Goal: Information Seeking & Learning: Learn about a topic

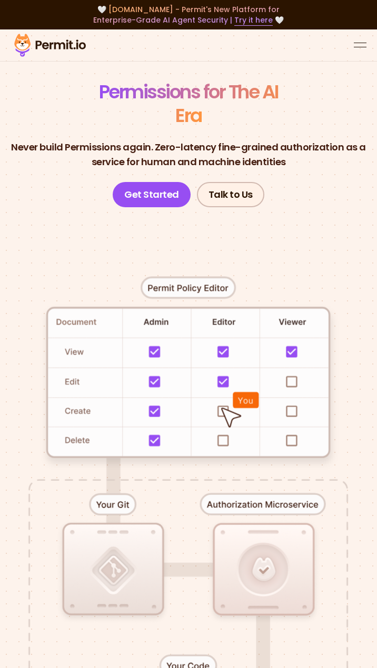
click at [354, 39] on button "open menu" at bounding box center [360, 45] width 13 height 13
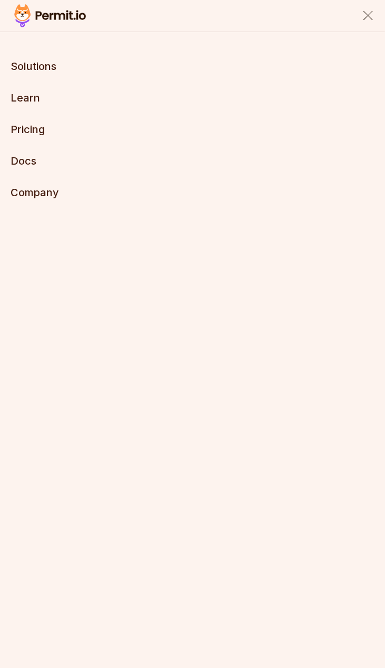
click at [35, 72] on button "Solutions" at bounding box center [34, 66] width 46 height 15
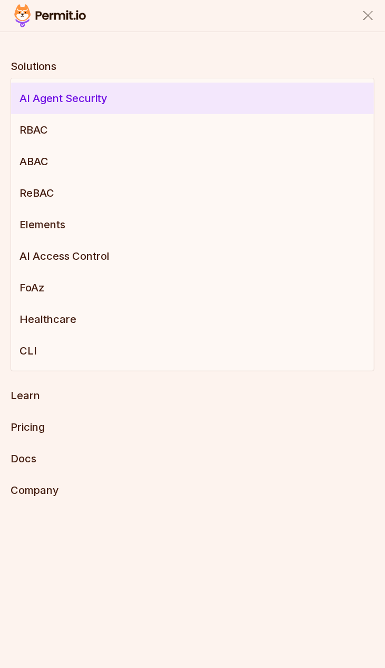
click at [48, 105] on link "AI Agent Security" at bounding box center [192, 99] width 363 height 32
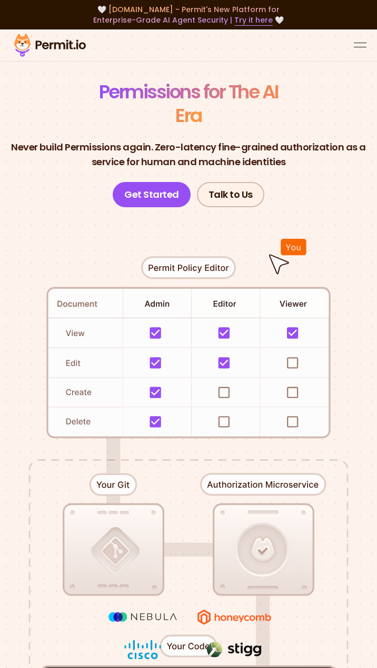
click at [364, 39] on button "open menu" at bounding box center [360, 45] width 13 height 13
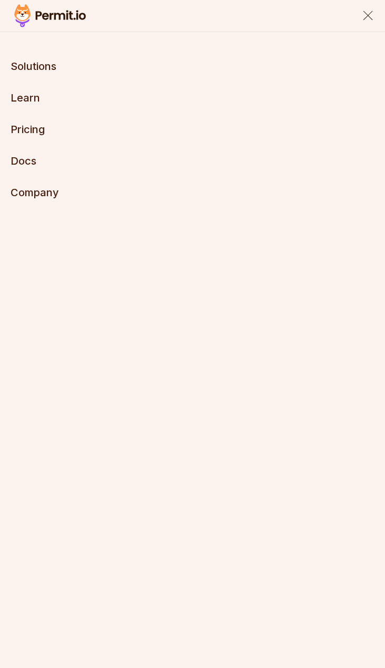
click at [22, 65] on button "Solutions" at bounding box center [34, 66] width 46 height 15
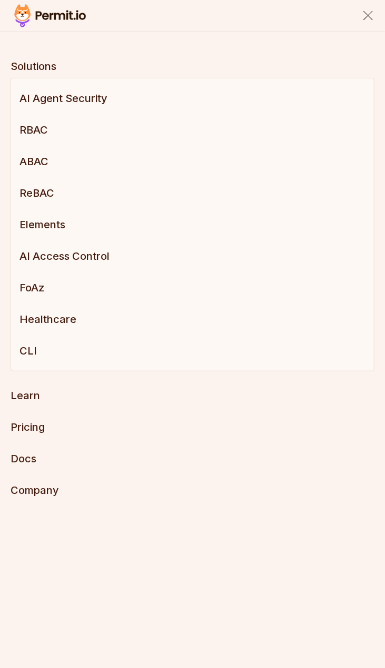
click at [373, 21] on button "close menu" at bounding box center [367, 15] width 13 height 13
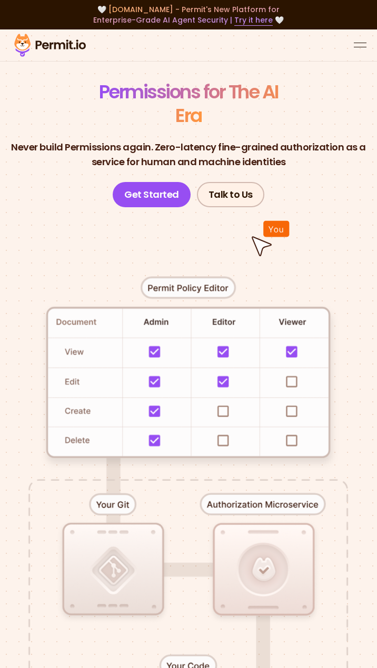
click at [359, 39] on button "open menu" at bounding box center [360, 45] width 13 height 13
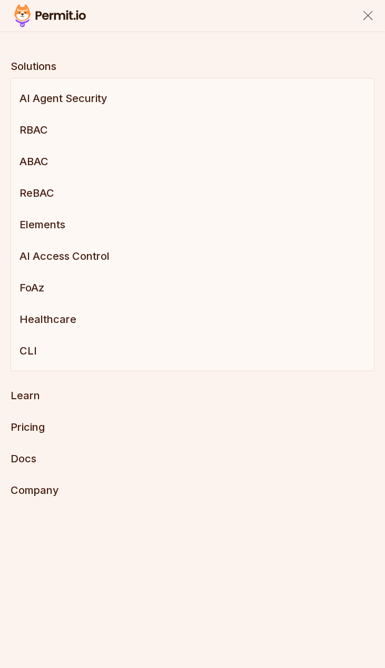
click at [367, 14] on div "close menu" at bounding box center [367, 15] width 9 height 9
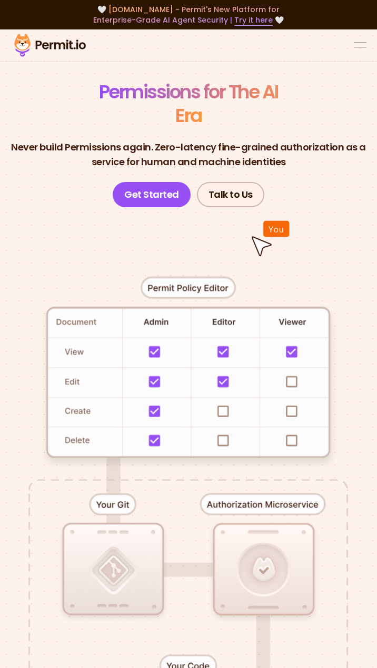
click at [365, 39] on button "open menu" at bounding box center [360, 45] width 13 height 13
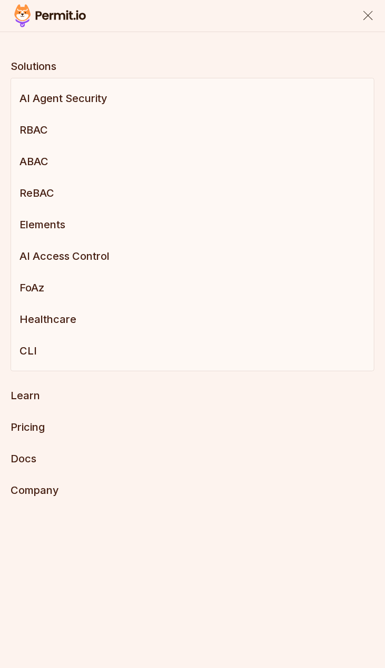
click at [370, 10] on button "close menu" at bounding box center [367, 15] width 13 height 13
